Goal: Task Accomplishment & Management: Manage account settings

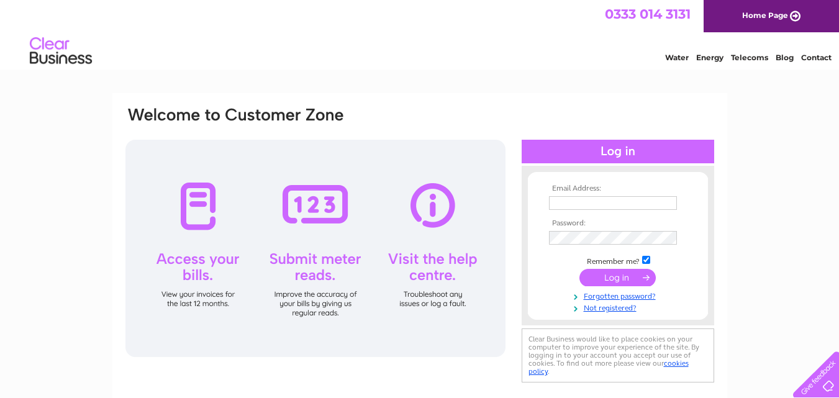
click at [573, 204] on input "text" at bounding box center [613, 203] width 128 height 14
type input "accounts@miragecosmetics.co.uk"
click at [629, 281] on input "submit" at bounding box center [617, 277] width 76 height 17
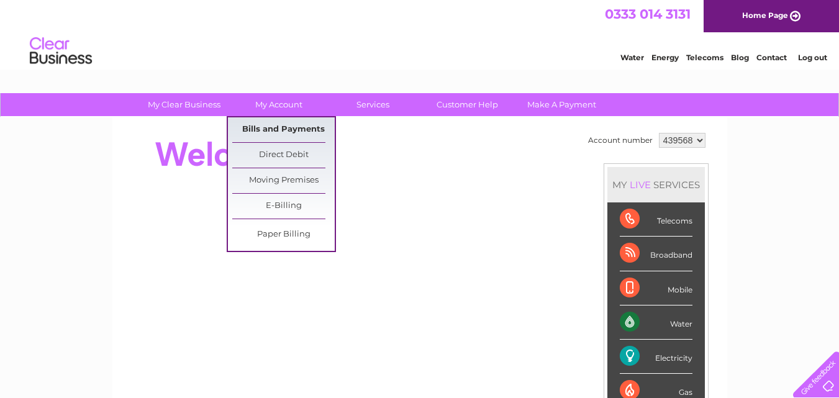
click at [289, 125] on link "Bills and Payments" at bounding box center [283, 129] width 102 height 25
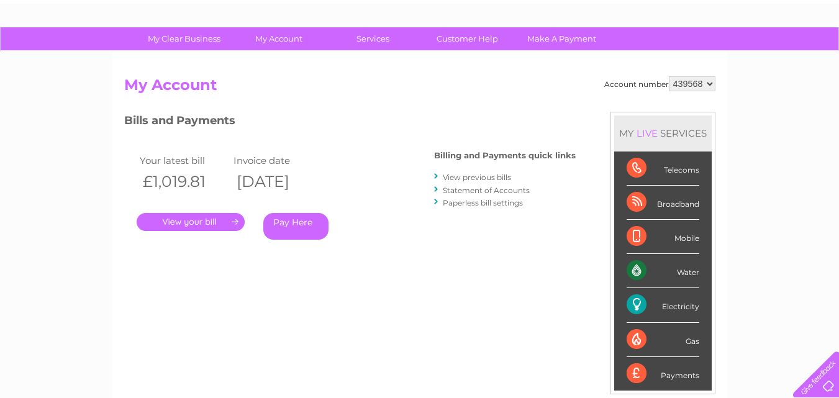
scroll to position [67, 0]
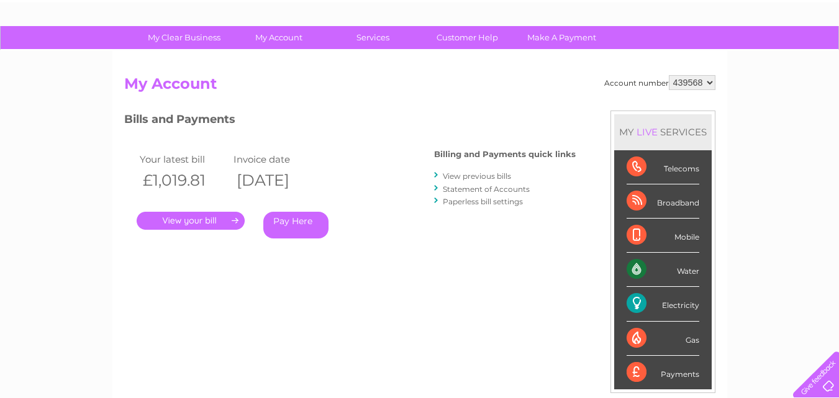
click at [197, 219] on link "." at bounding box center [191, 221] width 108 height 18
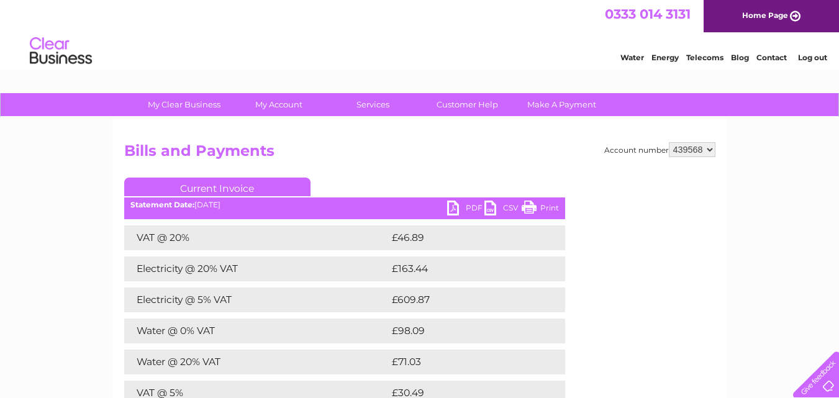
click at [453, 206] on link "PDF" at bounding box center [465, 210] width 37 height 18
